Goal: Task Accomplishment & Management: Use online tool/utility

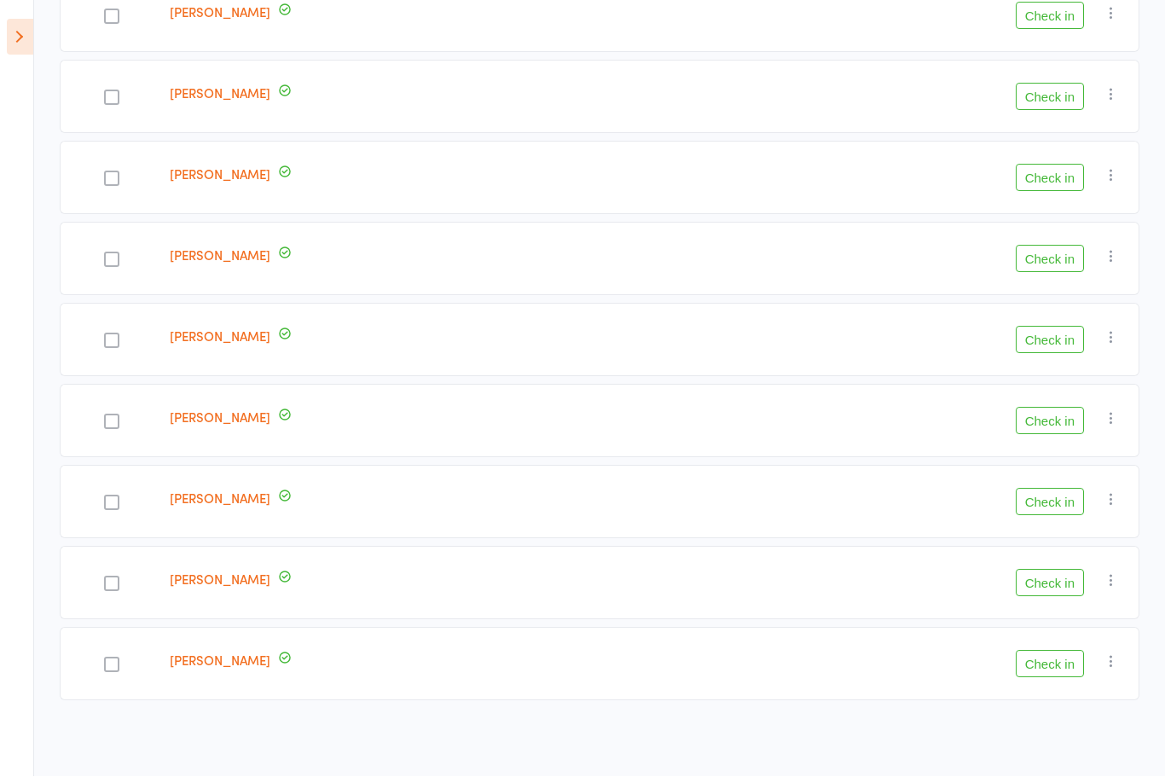
click at [7, 22] on icon at bounding box center [20, 38] width 26 height 36
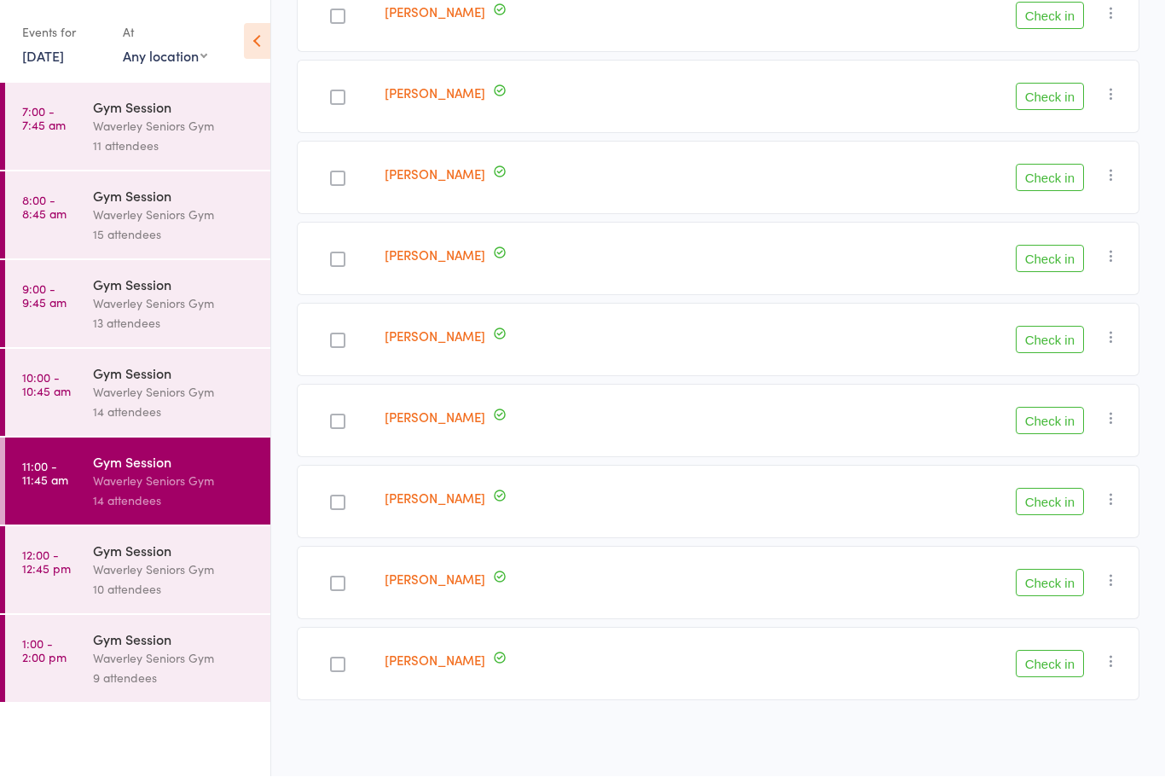
click at [44, 61] on link "[DATE]" at bounding box center [43, 56] width 42 height 19
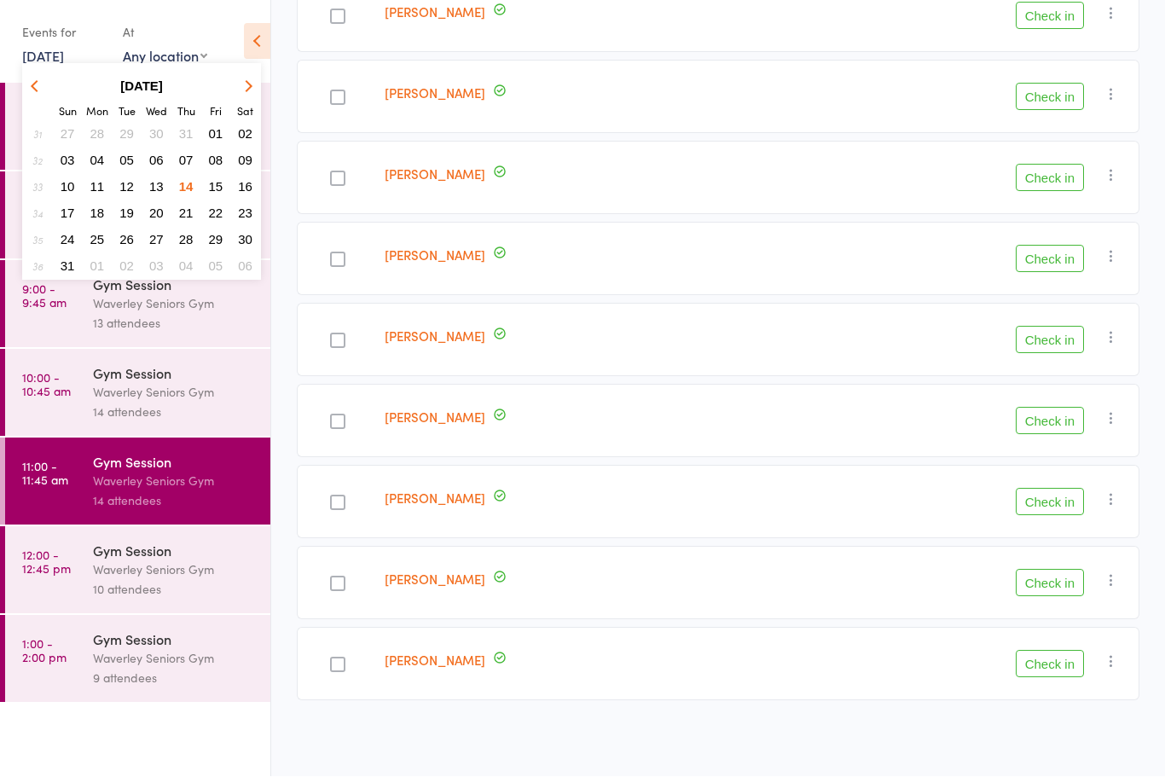
click at [222, 182] on span "15" at bounding box center [216, 187] width 14 height 14
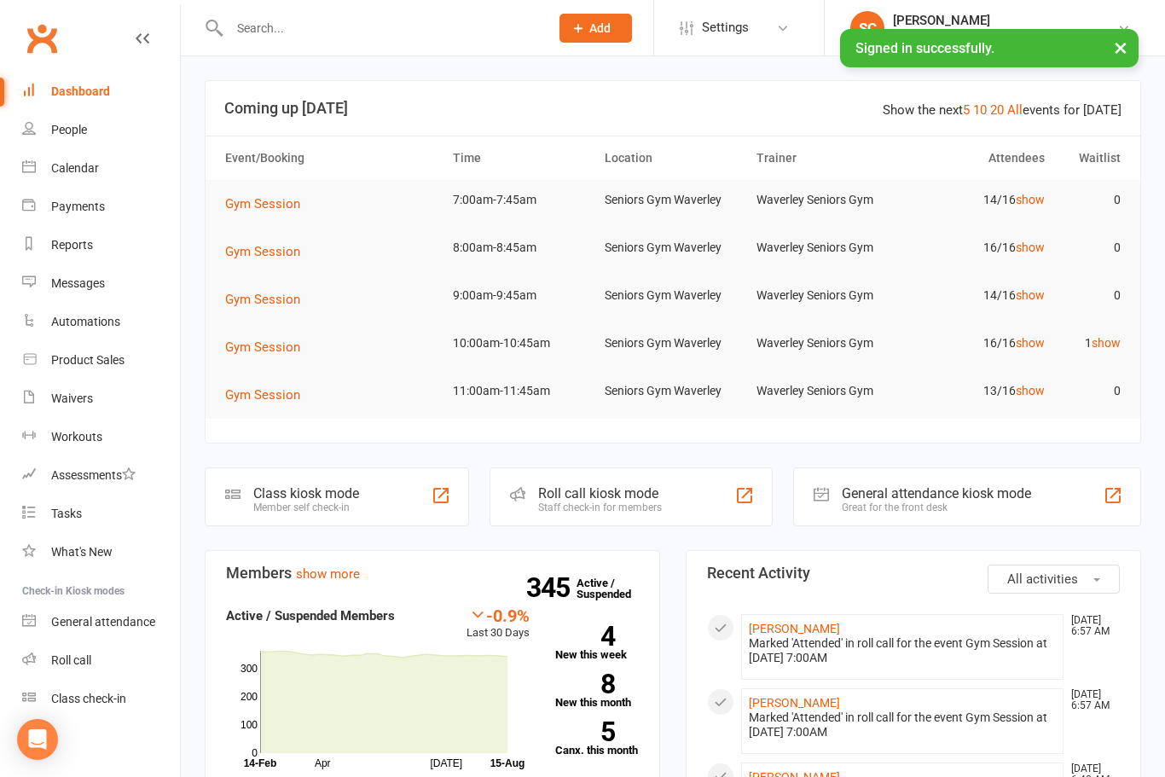
click at [90, 654] on div "Roll call" at bounding box center [71, 660] width 40 height 14
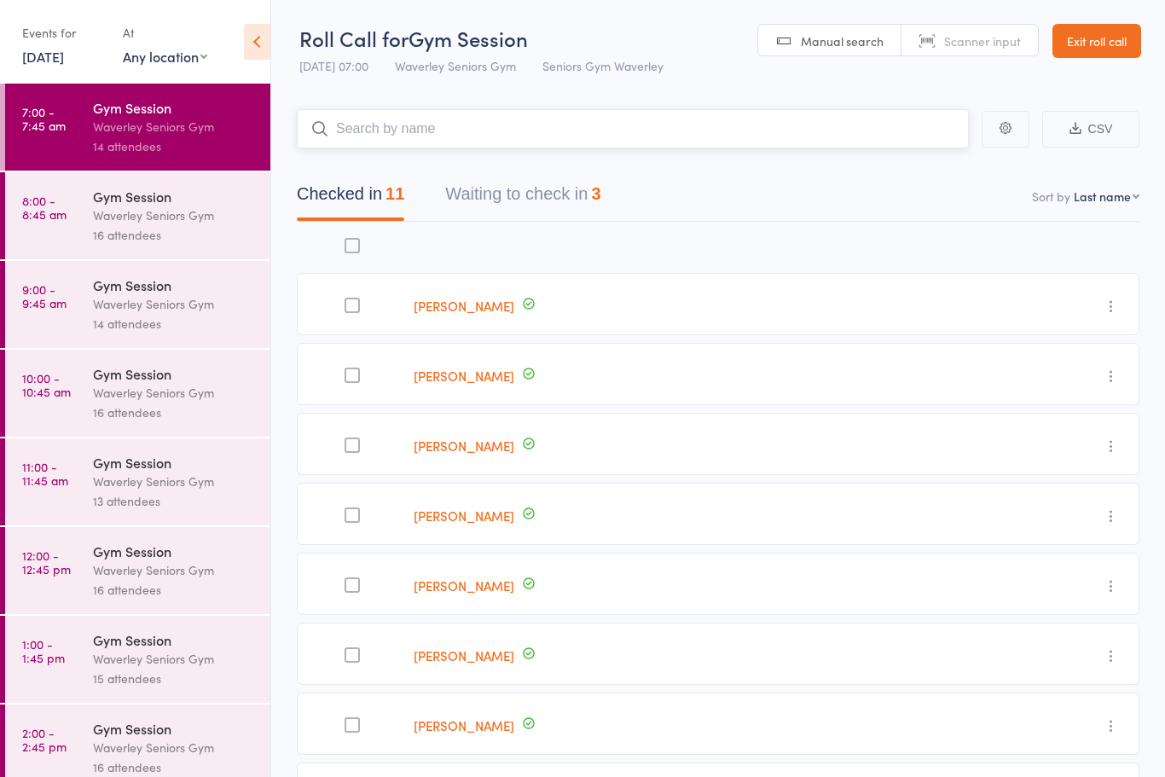
click at [578, 196] on button "Waiting to check in 3" at bounding box center [522, 198] width 155 height 45
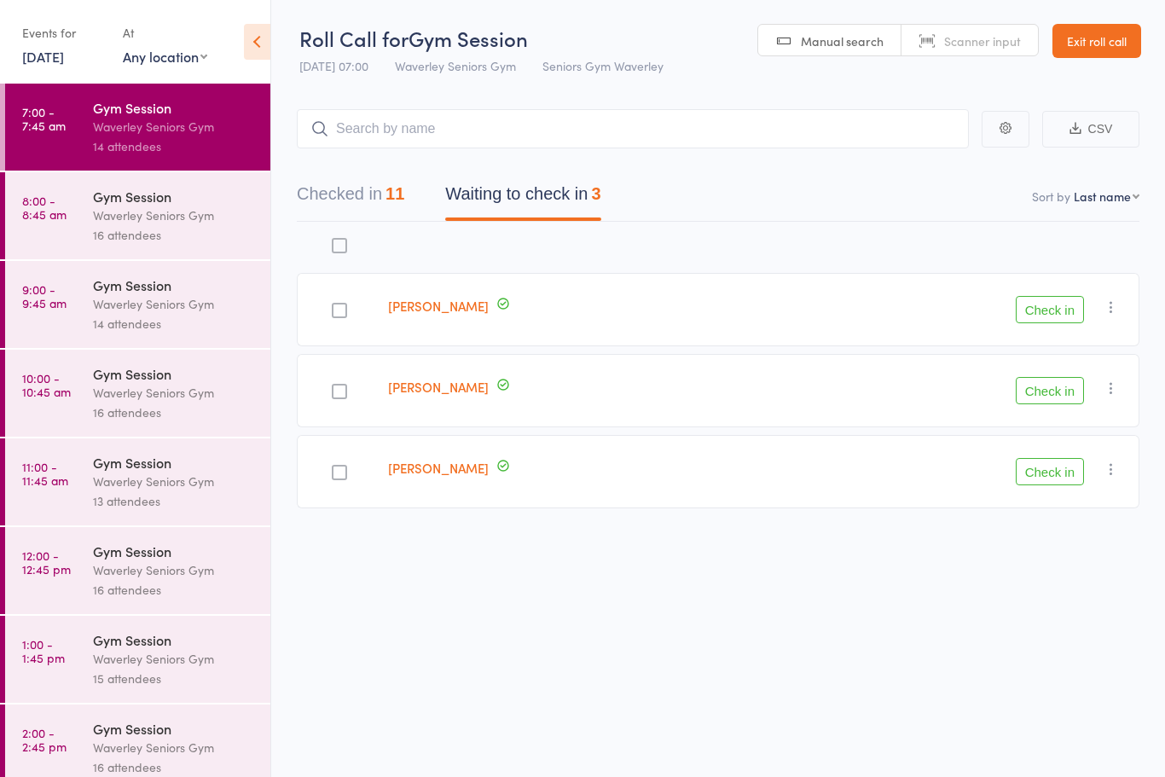
click at [1056, 320] on button "Check in" at bounding box center [1050, 309] width 68 height 27
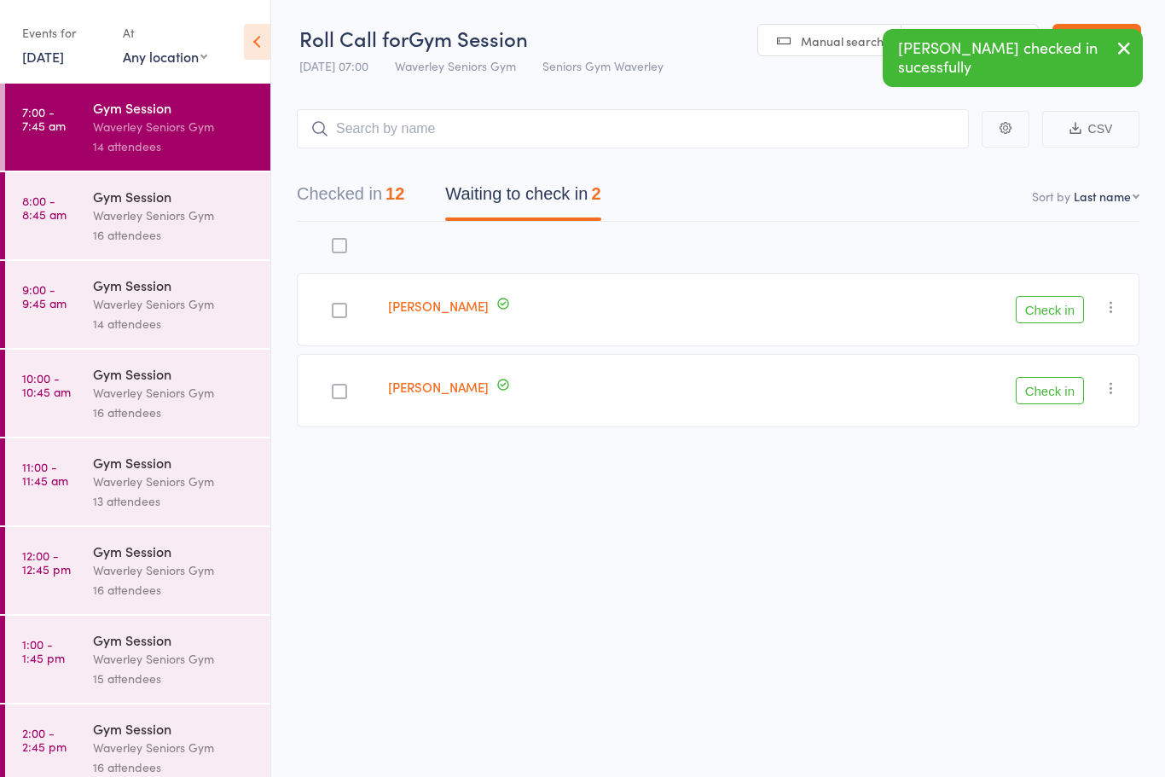
click at [1050, 312] on button "Check in" at bounding box center [1050, 309] width 68 height 27
